Goal: Information Seeking & Learning: Learn about a topic

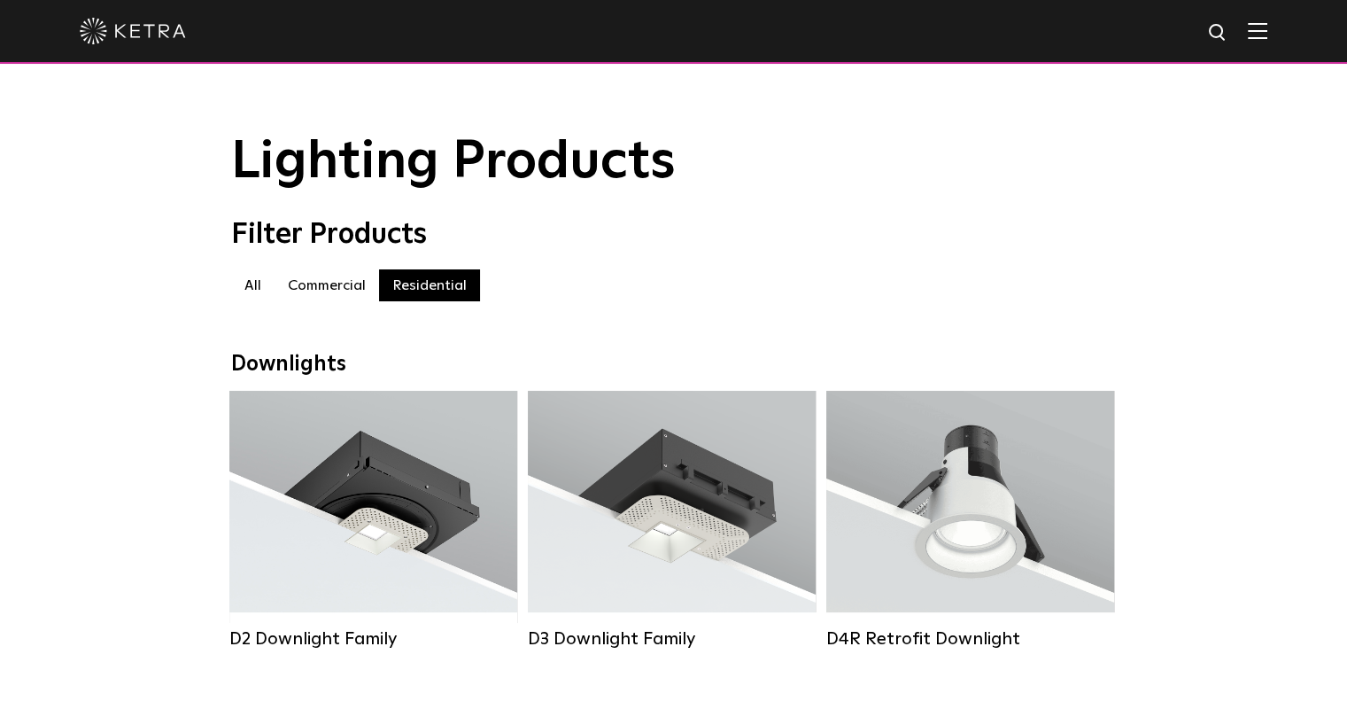
scroll to position [237, 0]
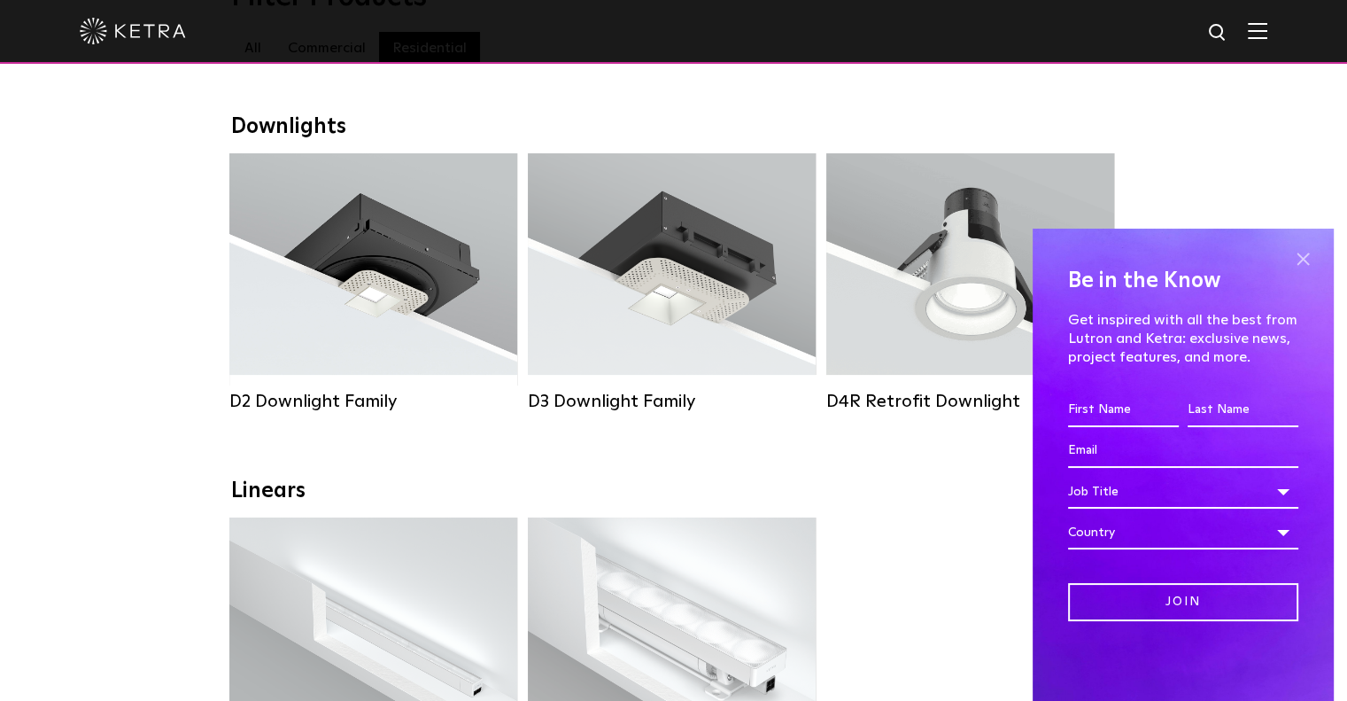
click at [1298, 258] on span at bounding box center [1303, 259] width 27 height 27
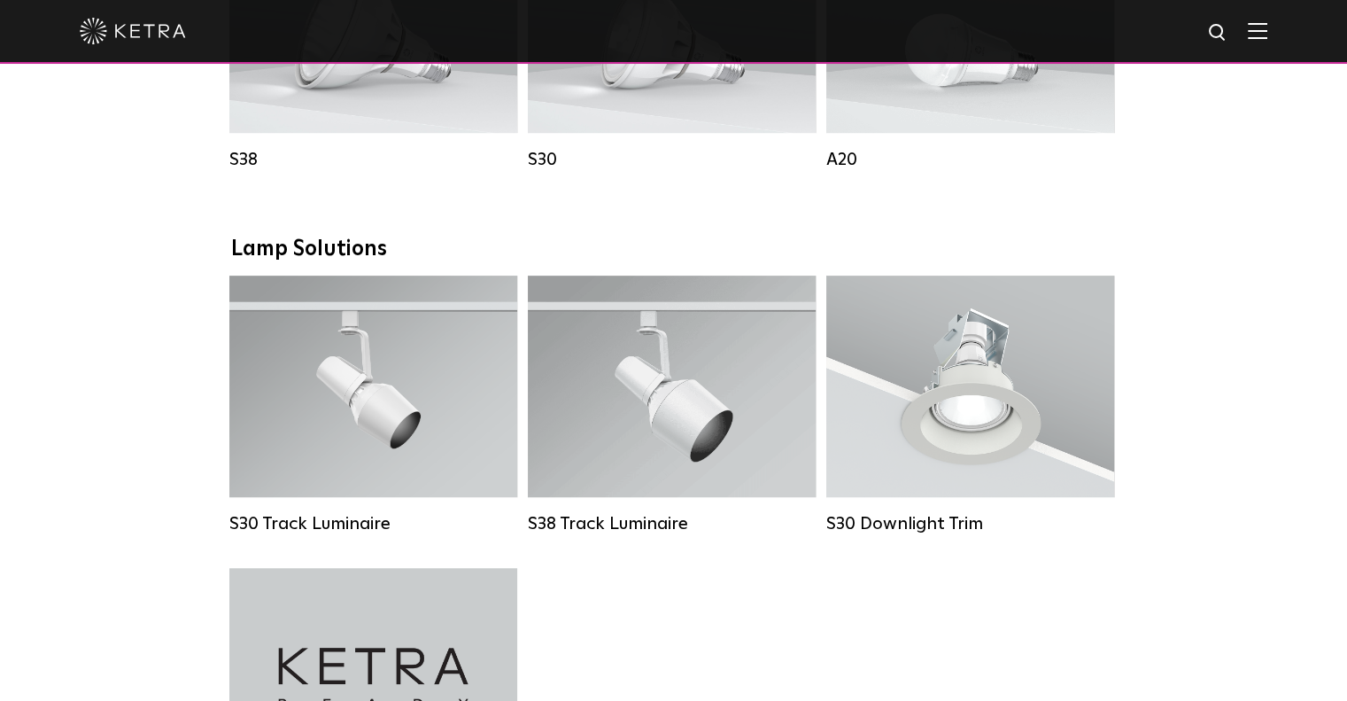
scroll to position [1208, 0]
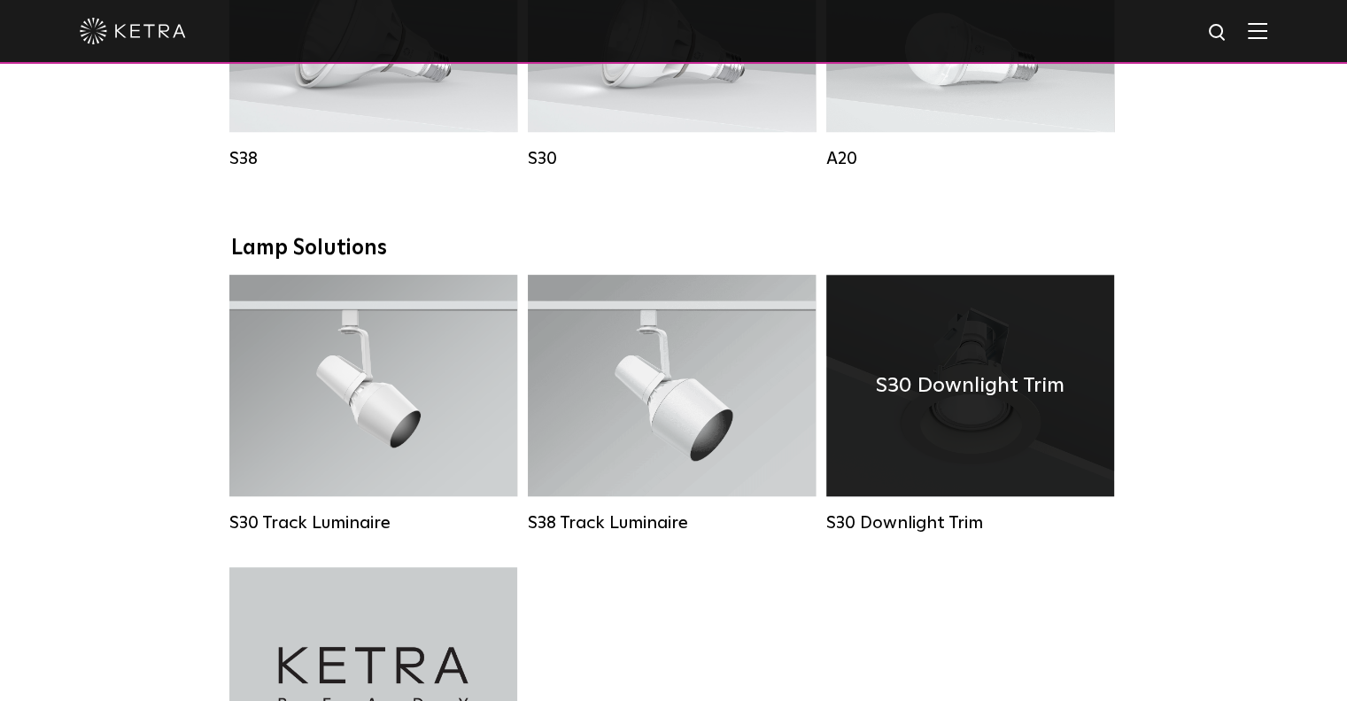
click at [964, 444] on div "S30 Downlight Trim" at bounding box center [971, 385] width 288 height 221
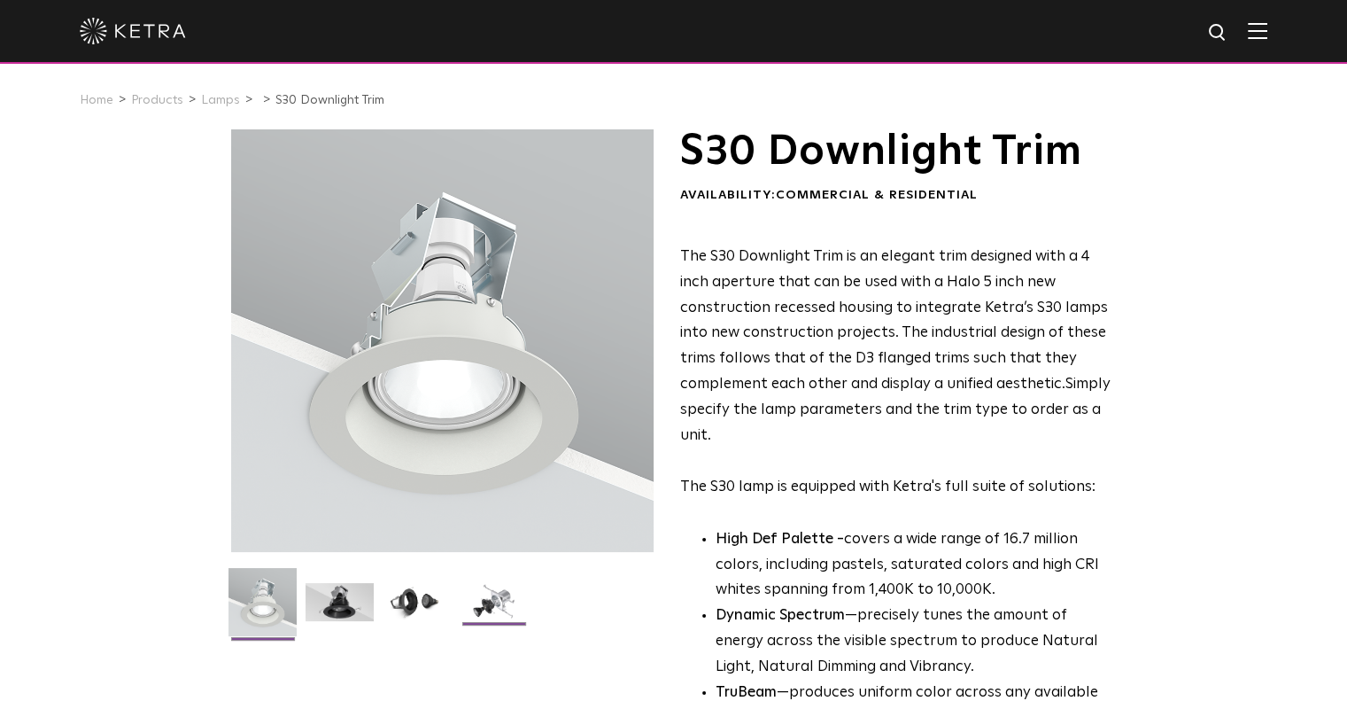
click at [500, 588] on img at bounding box center [494, 608] width 68 height 51
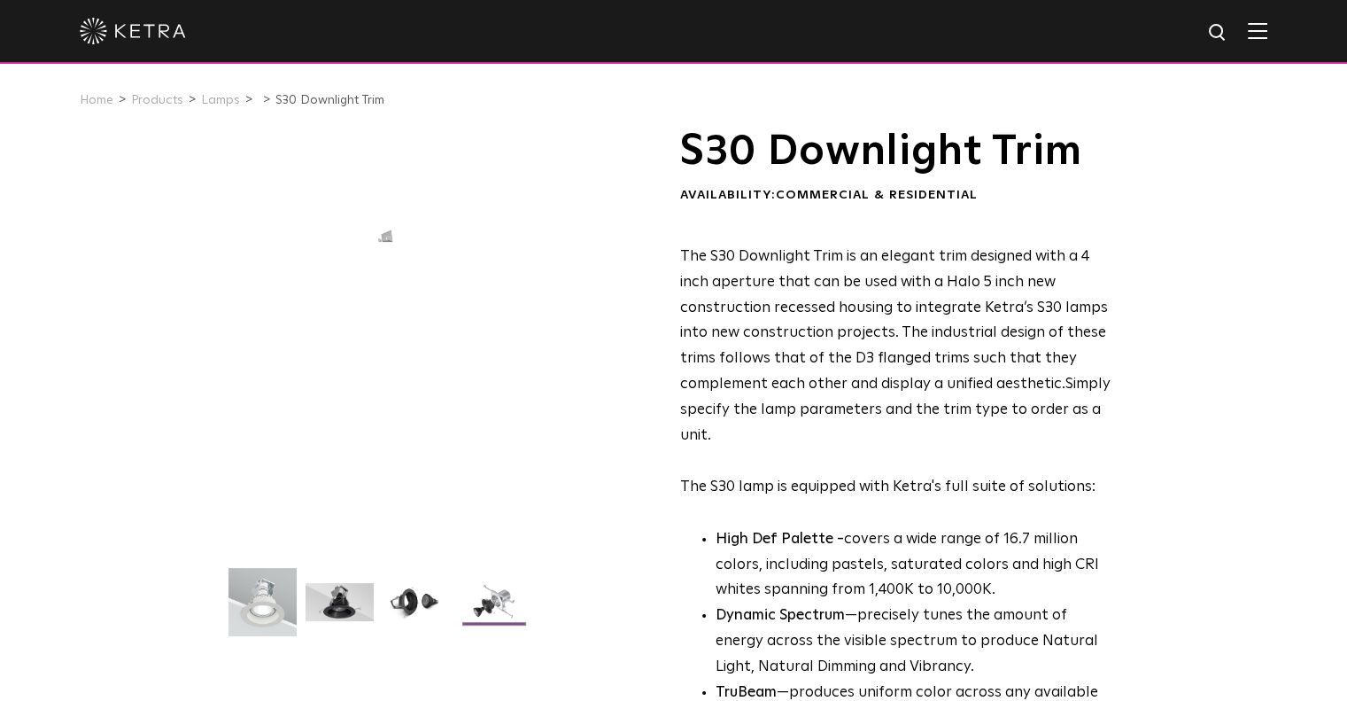
scroll to position [349, 0]
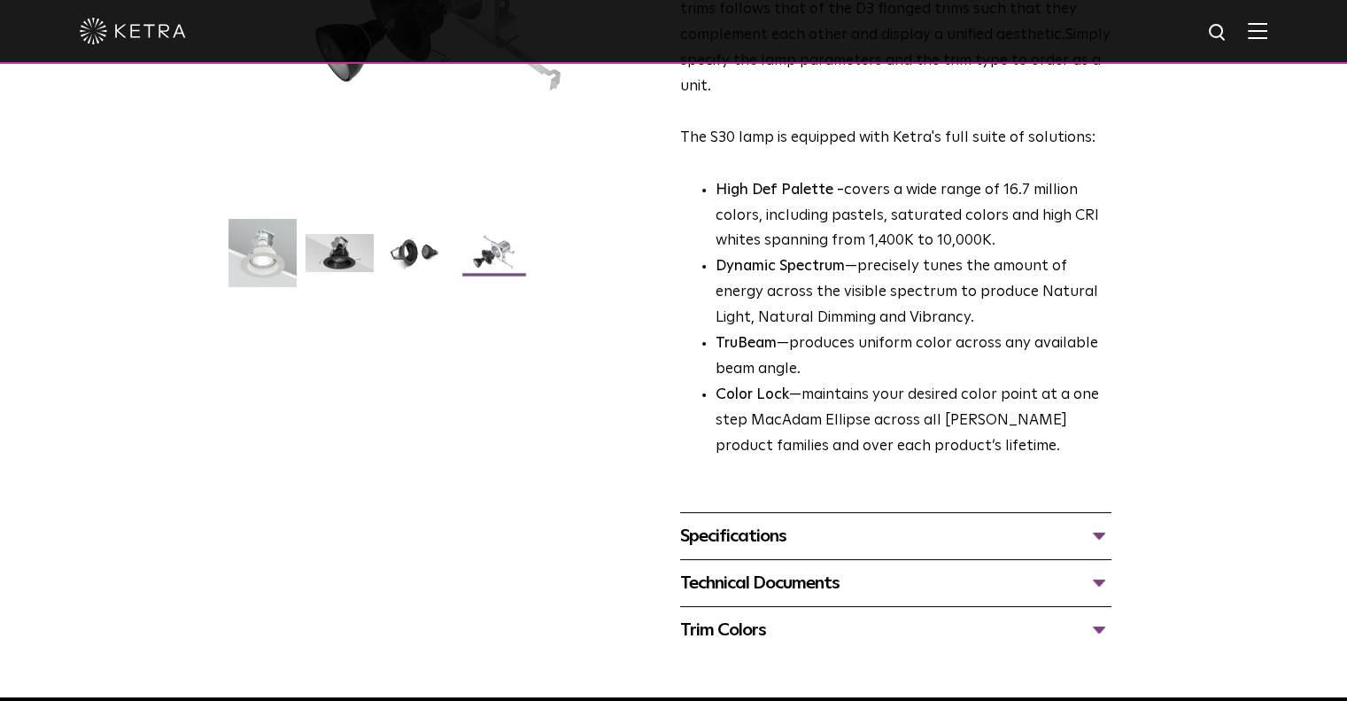
click at [787, 536] on div "Specifications" at bounding box center [895, 536] width 431 height 28
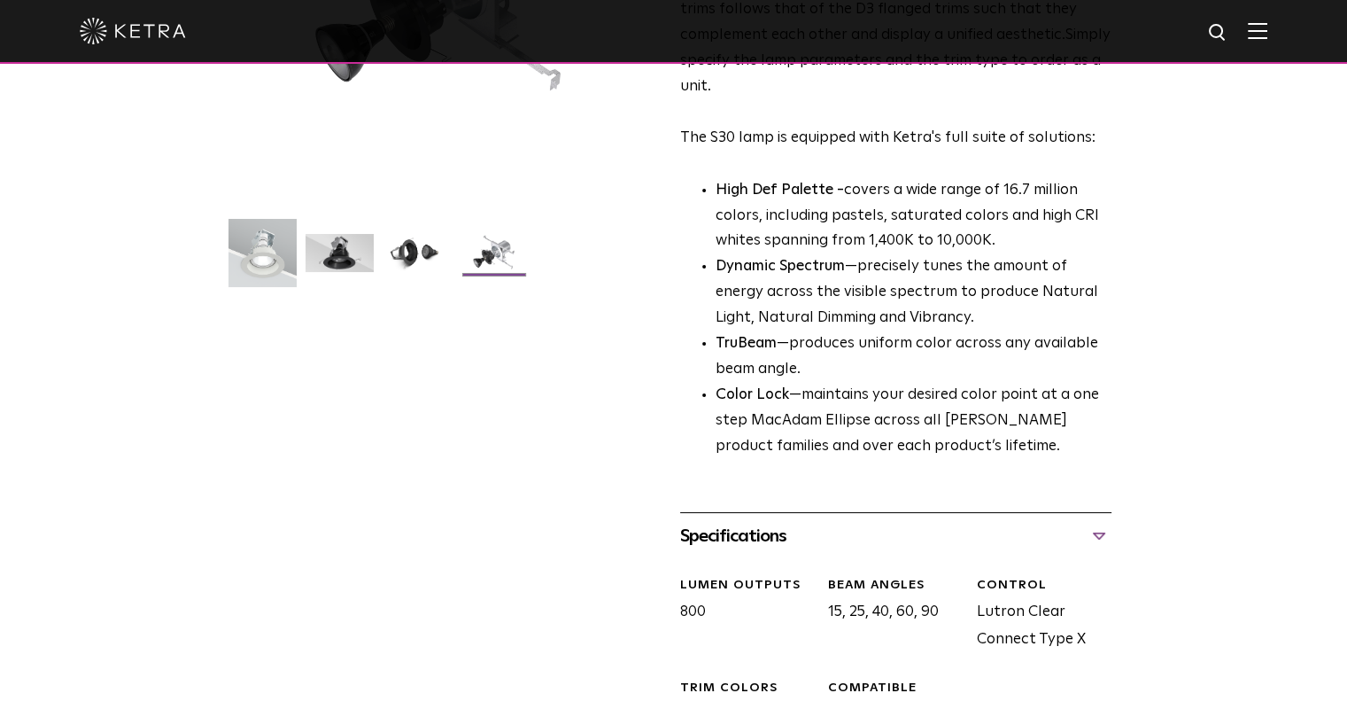
scroll to position [567, 0]
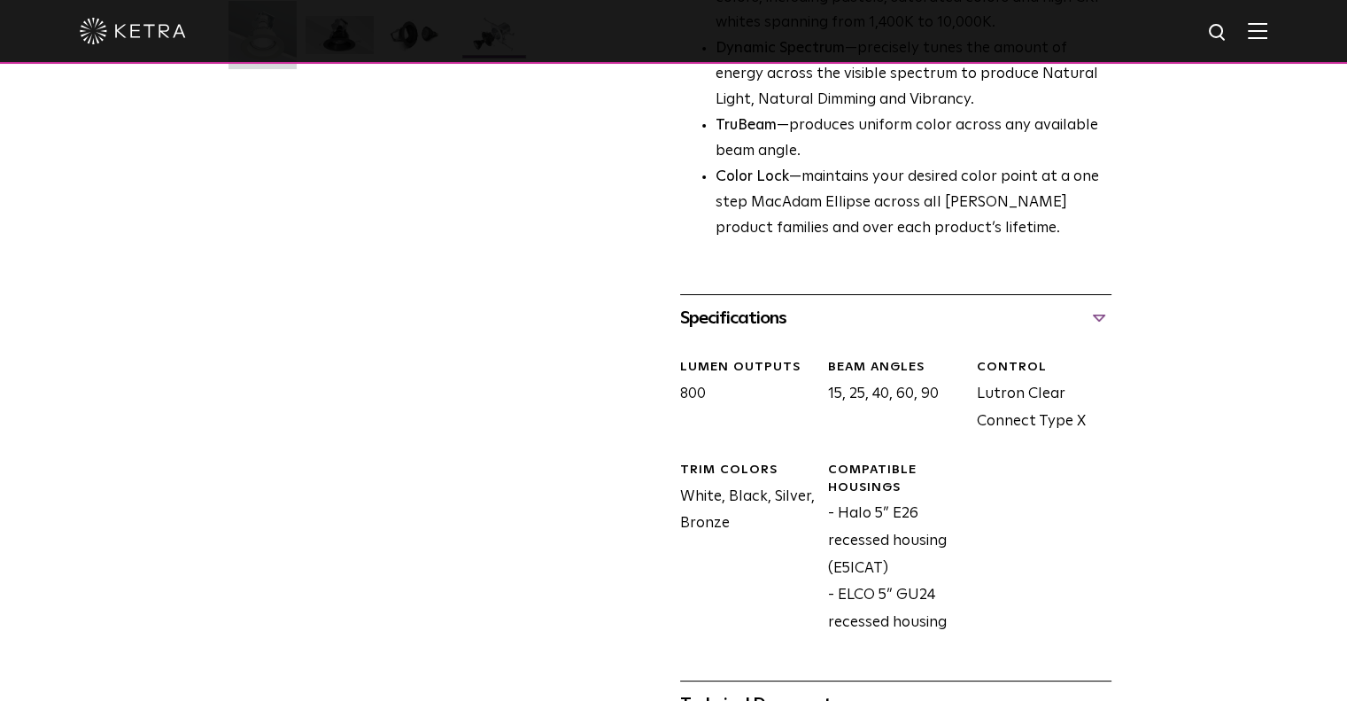
drag, startPoint x: 872, startPoint y: 393, endPoint x: 897, endPoint y: 400, distance: 25.6
click at [897, 400] on div "Beam Angles 15, 25, 40, 60, 90" at bounding box center [889, 397] width 148 height 76
click at [900, 417] on div "Beam Angles 15, 25, 40, 60, 90" at bounding box center [889, 397] width 148 height 76
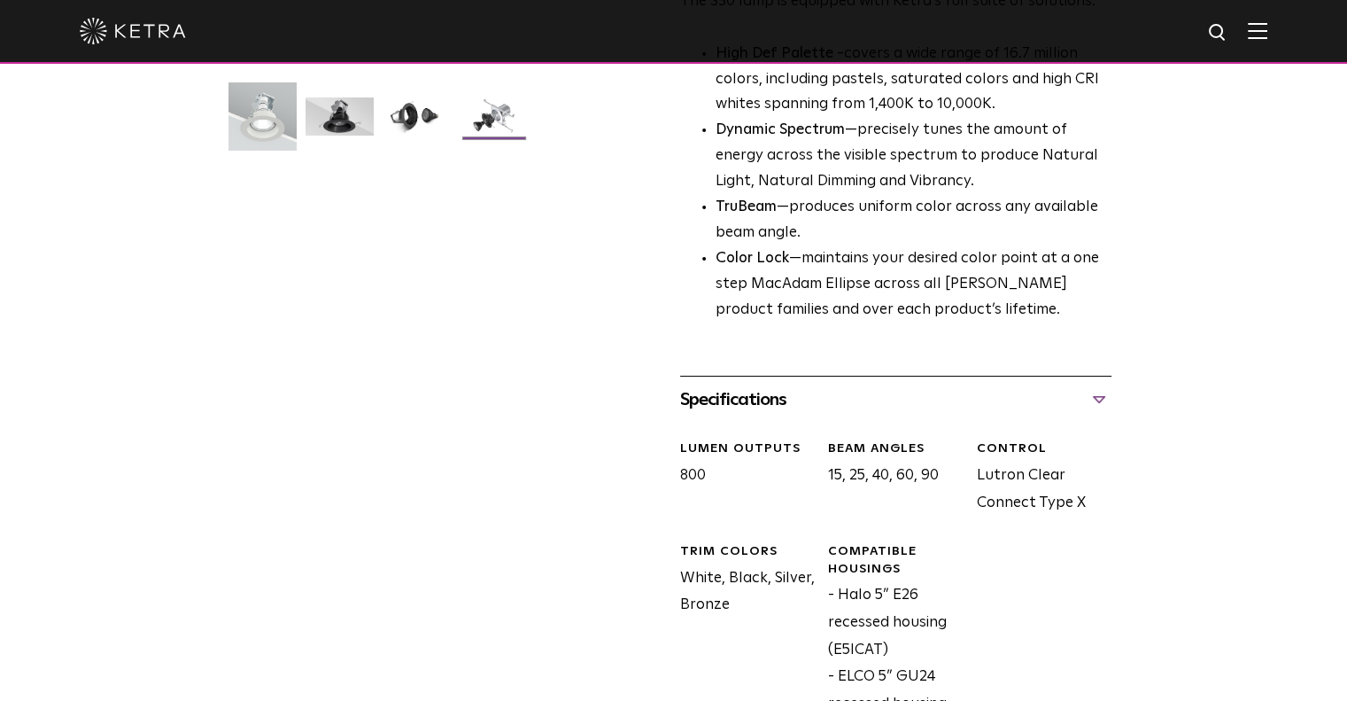
scroll to position [485, 0]
click at [1091, 400] on div "Specifications" at bounding box center [895, 399] width 431 height 28
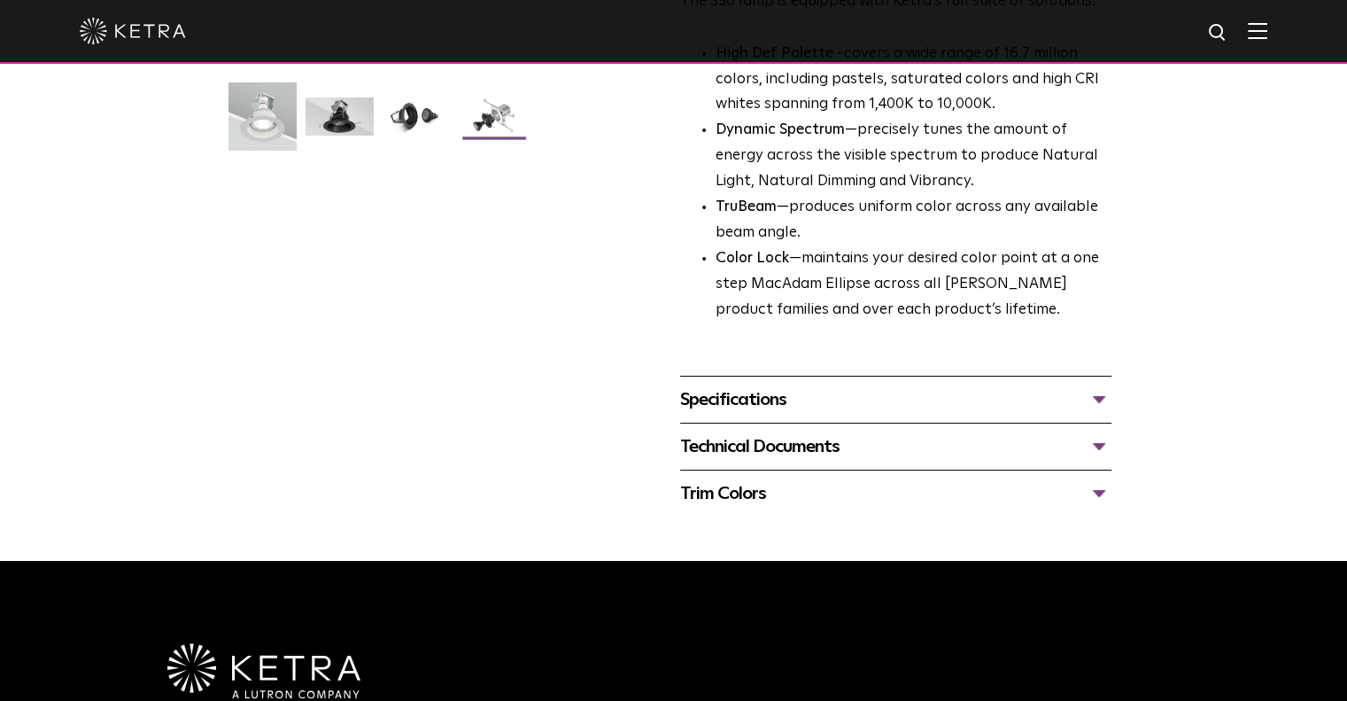
click at [1022, 446] on div "Technical Documents" at bounding box center [895, 446] width 431 height 28
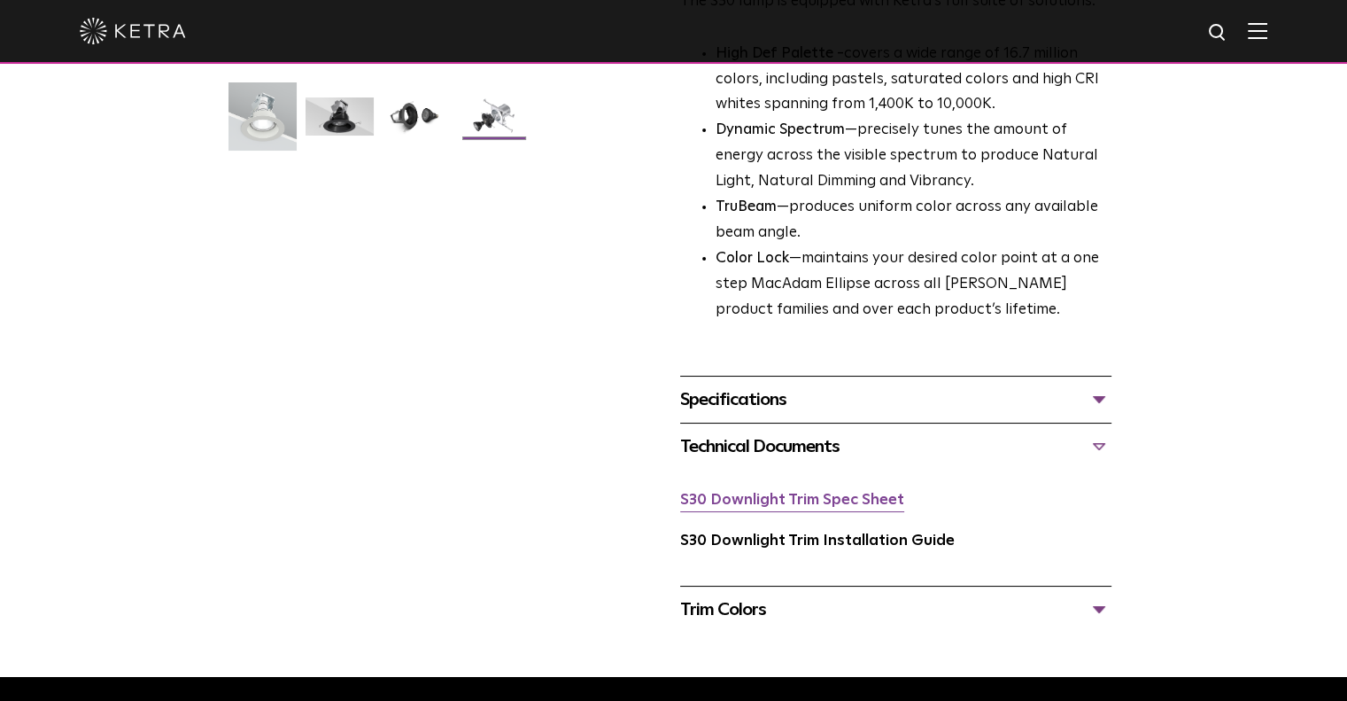
click at [799, 501] on link "S30 Downlight Trim Spec Sheet" at bounding box center [792, 500] width 224 height 15
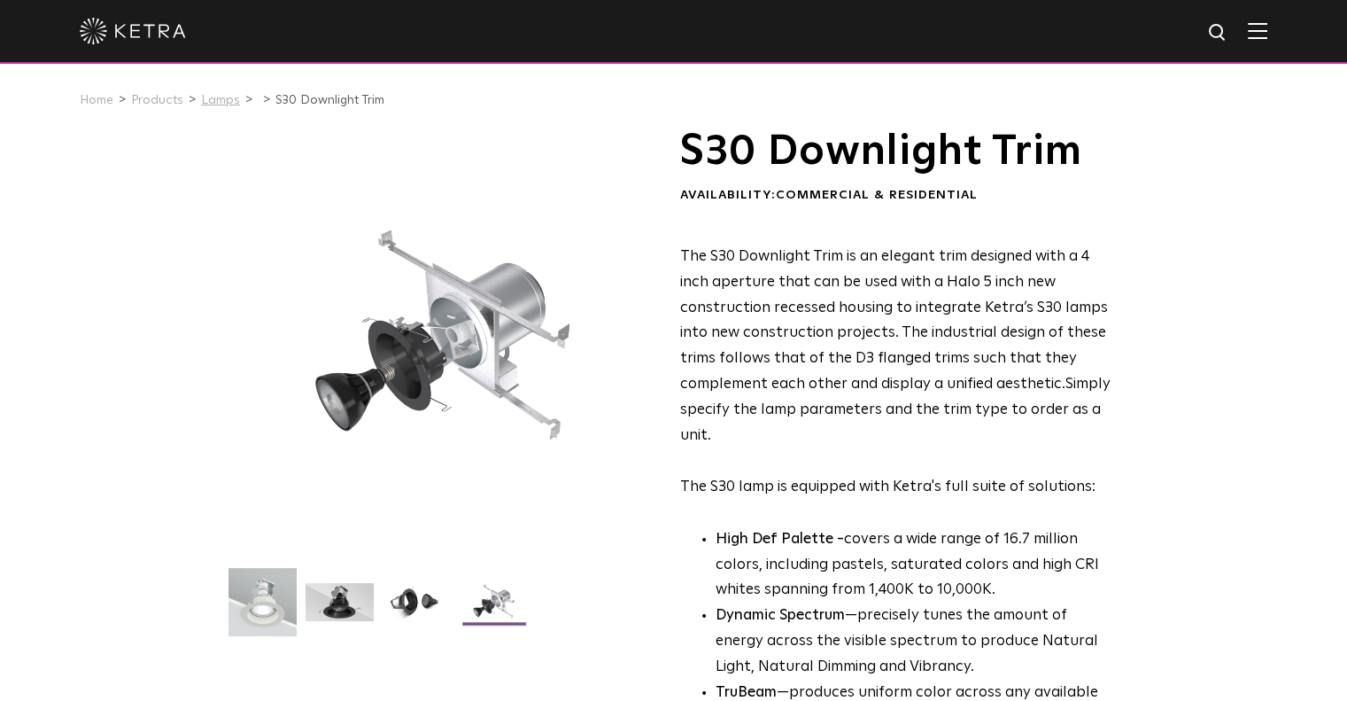
click at [210, 101] on link "Lamps" at bounding box center [220, 100] width 39 height 12
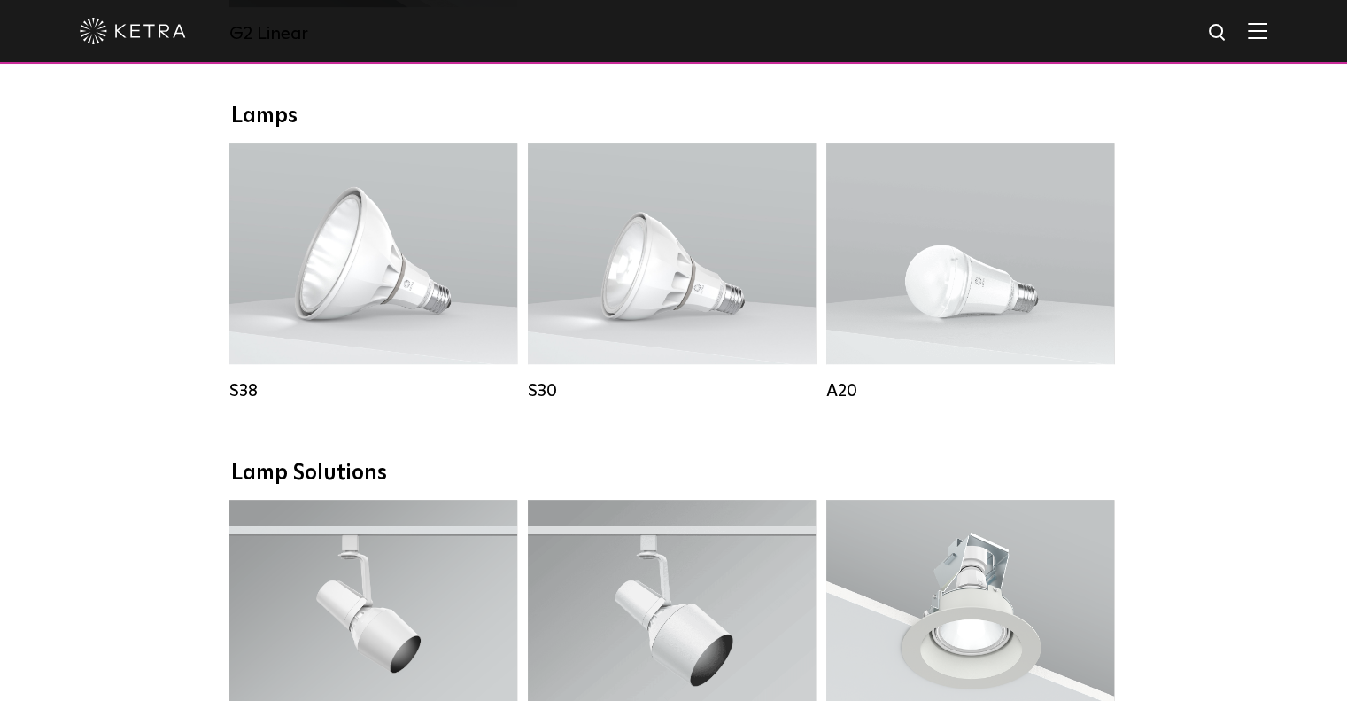
scroll to position [1240, 0]
